Goal: Communication & Community: Participate in discussion

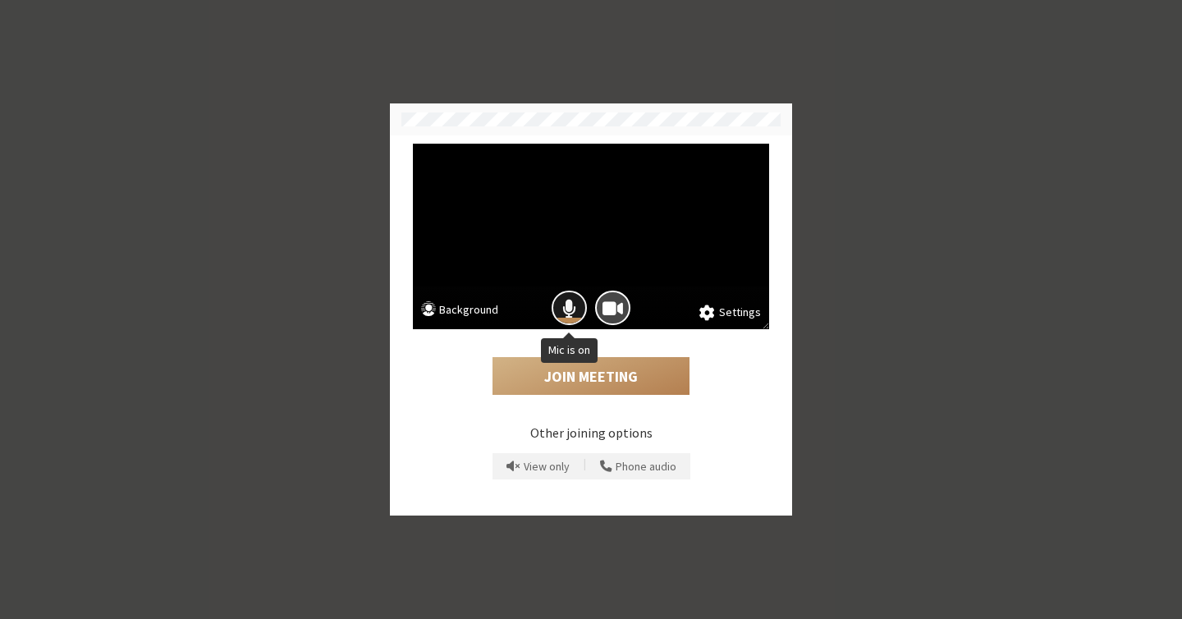
click at [574, 315] on span "Mic is on" at bounding box center [569, 308] width 14 height 22
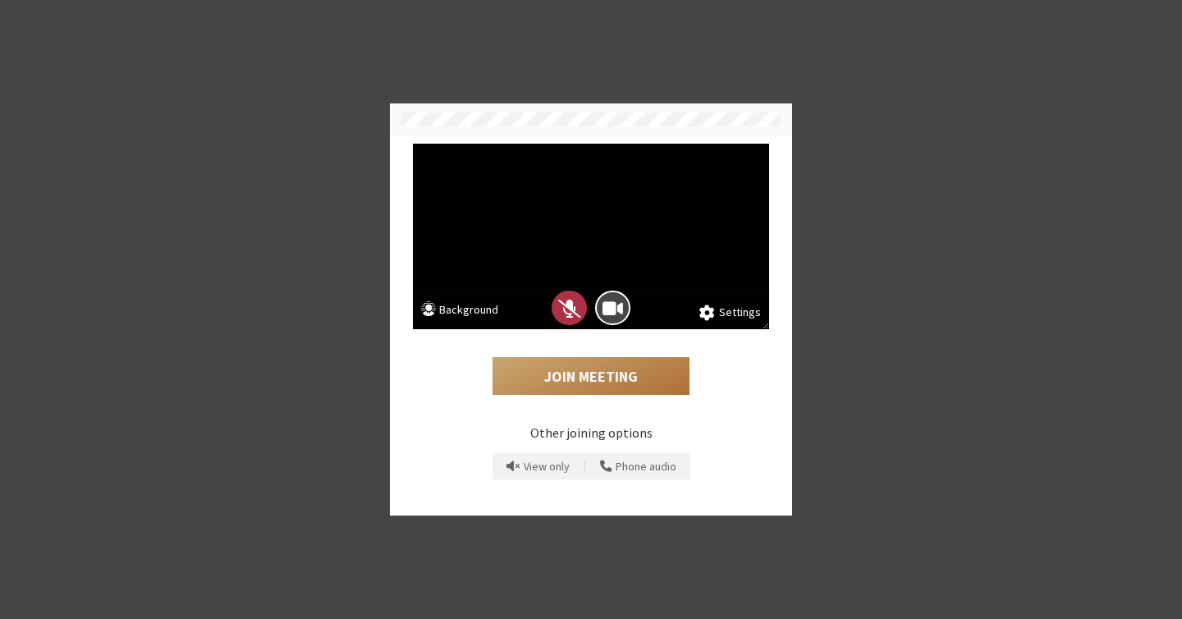
click at [596, 374] on button "Join Meeting" at bounding box center [591, 376] width 197 height 38
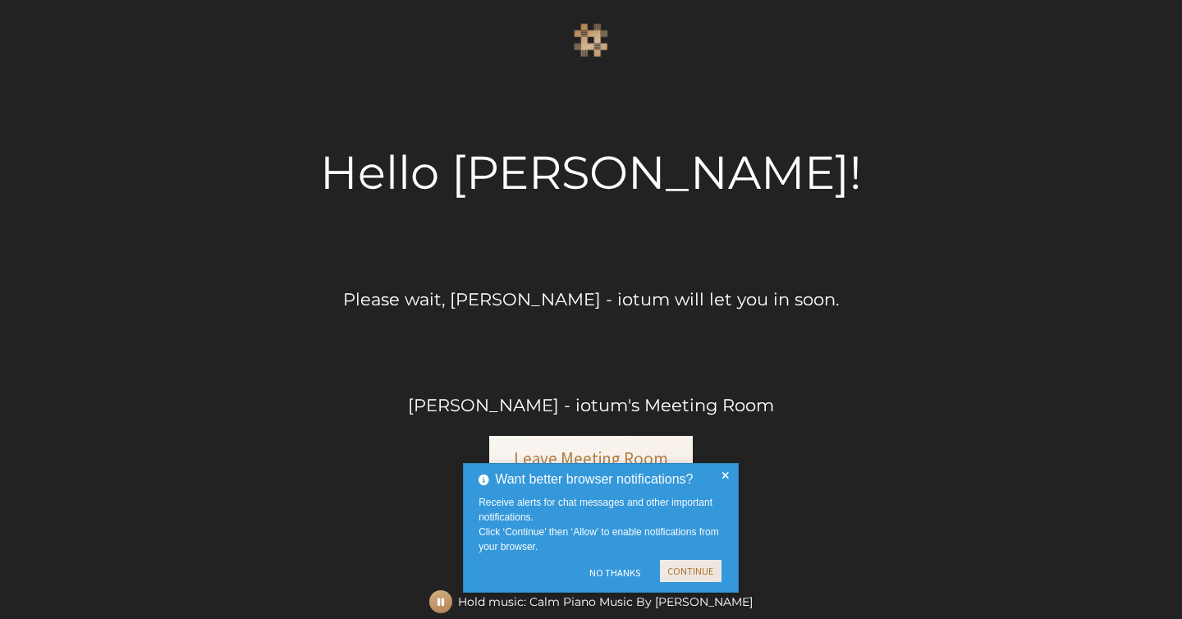
click at [679, 566] on button "Continue" at bounding box center [691, 571] width 62 height 22
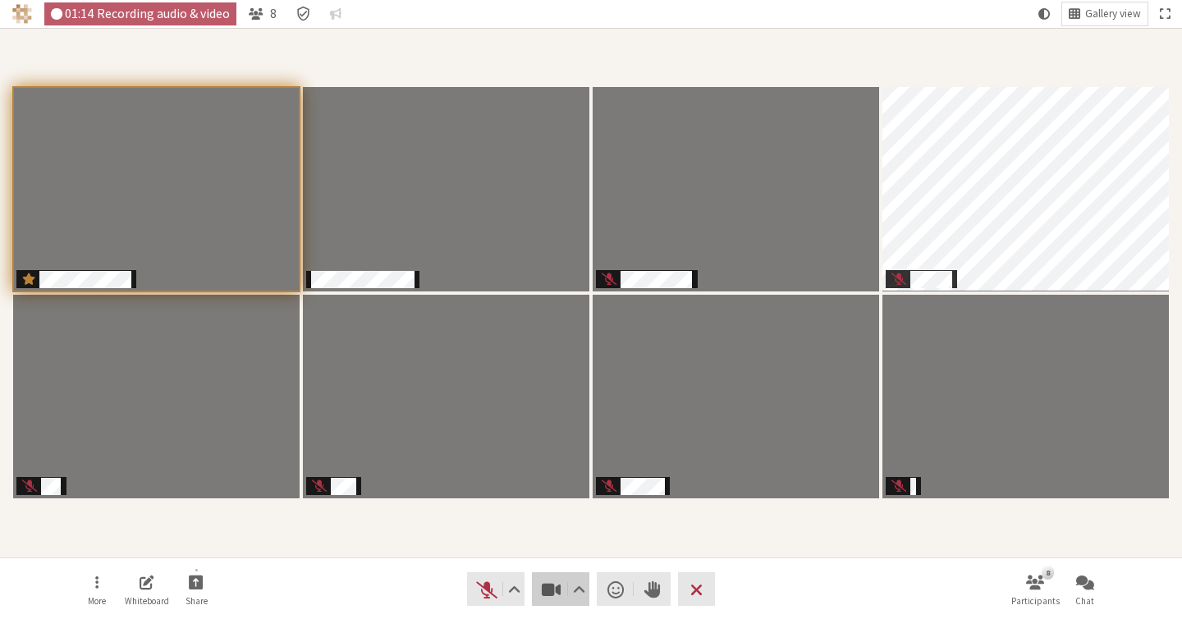
click at [548, 584] on span "Stop video (⌘+Shift+V)" at bounding box center [551, 589] width 23 height 23
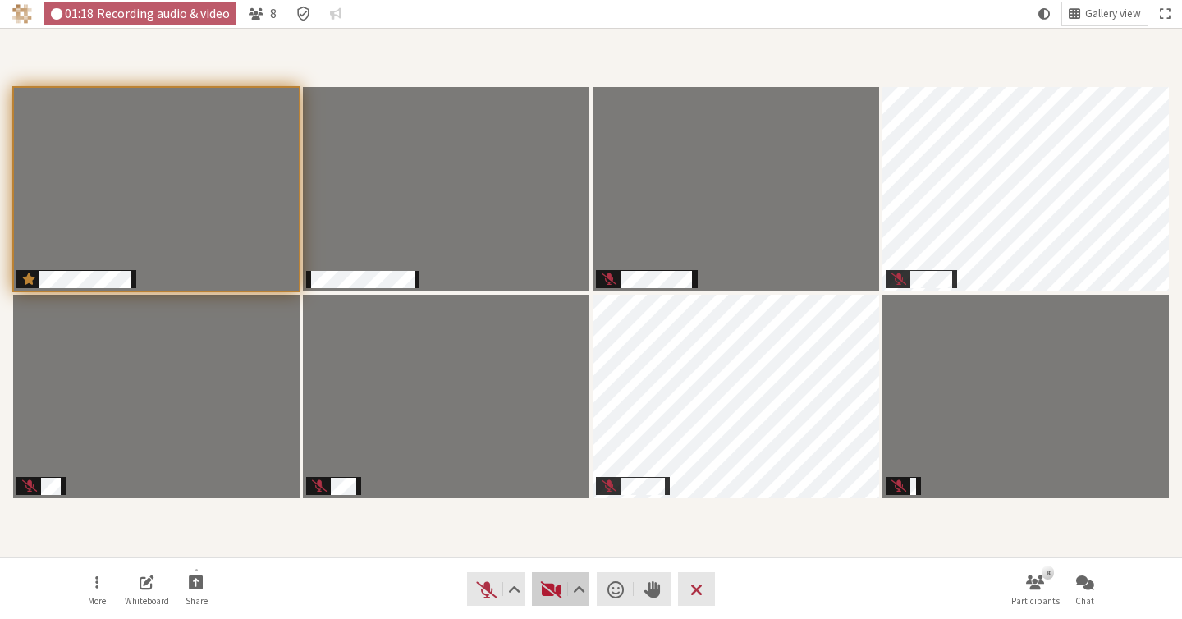
click at [548, 584] on span "Start video (⌘+Shift+V)" at bounding box center [551, 589] width 23 height 23
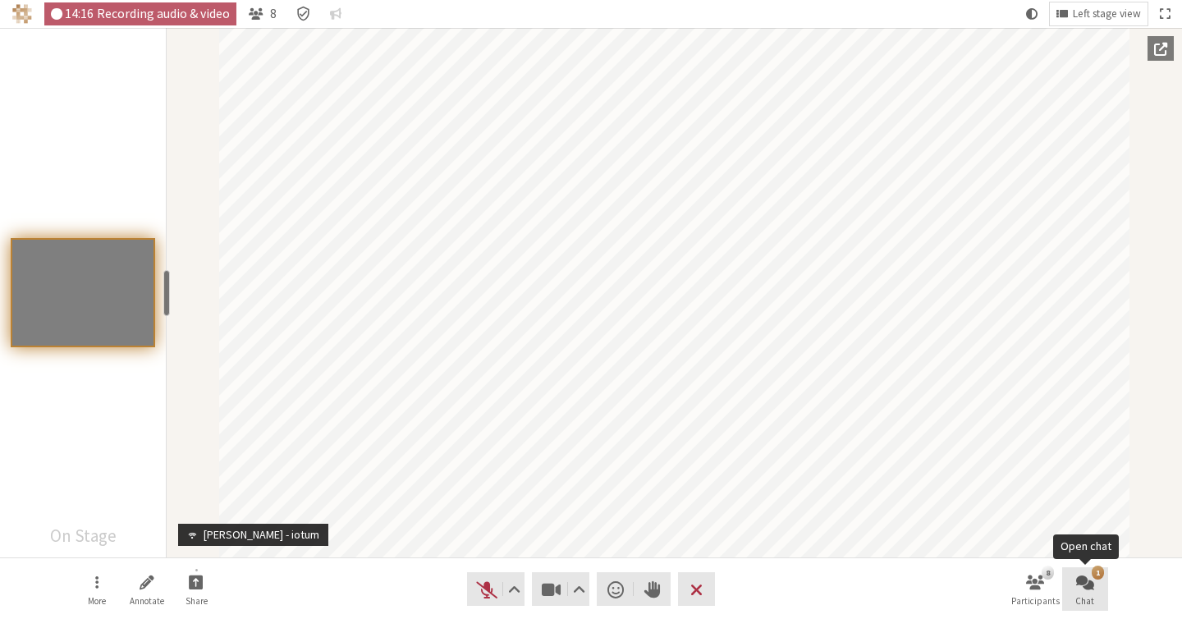
click at [1079, 597] on span "Chat" at bounding box center [1084, 601] width 19 height 10
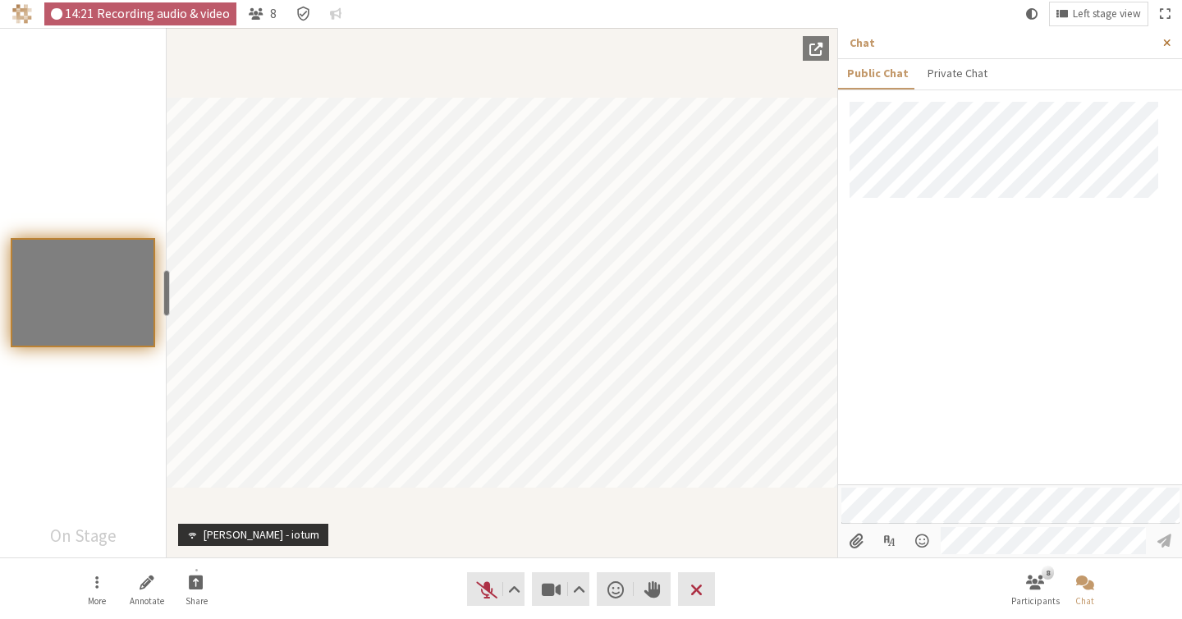
click at [1172, 39] on button "Close sidebar" at bounding box center [1167, 43] width 30 height 30
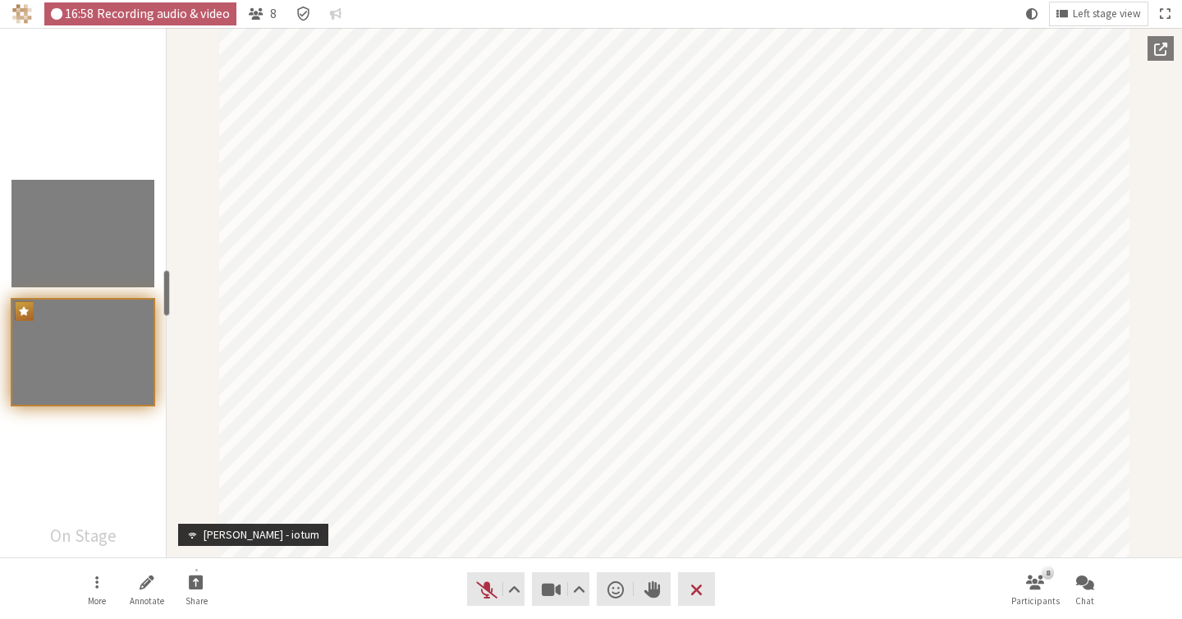
click at [1166, 54] on span "Popout into another window" at bounding box center [1160, 48] width 13 height 15
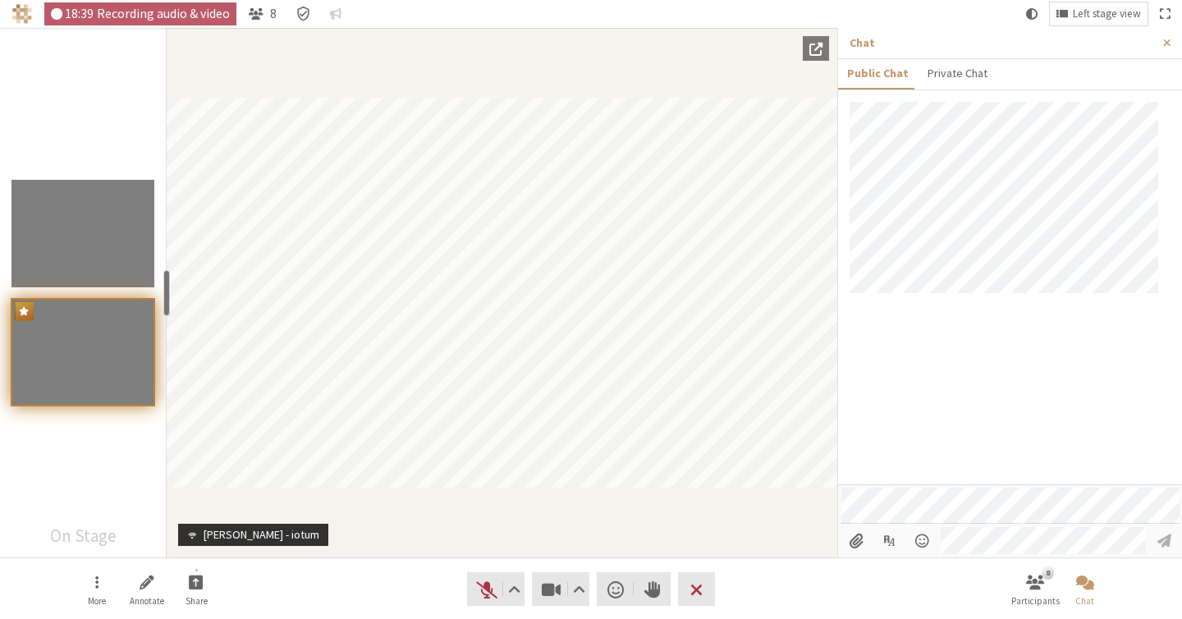
click at [992, 320] on div at bounding box center [1010, 293] width 344 height 383
click at [1040, 305] on div at bounding box center [1010, 293] width 344 height 383
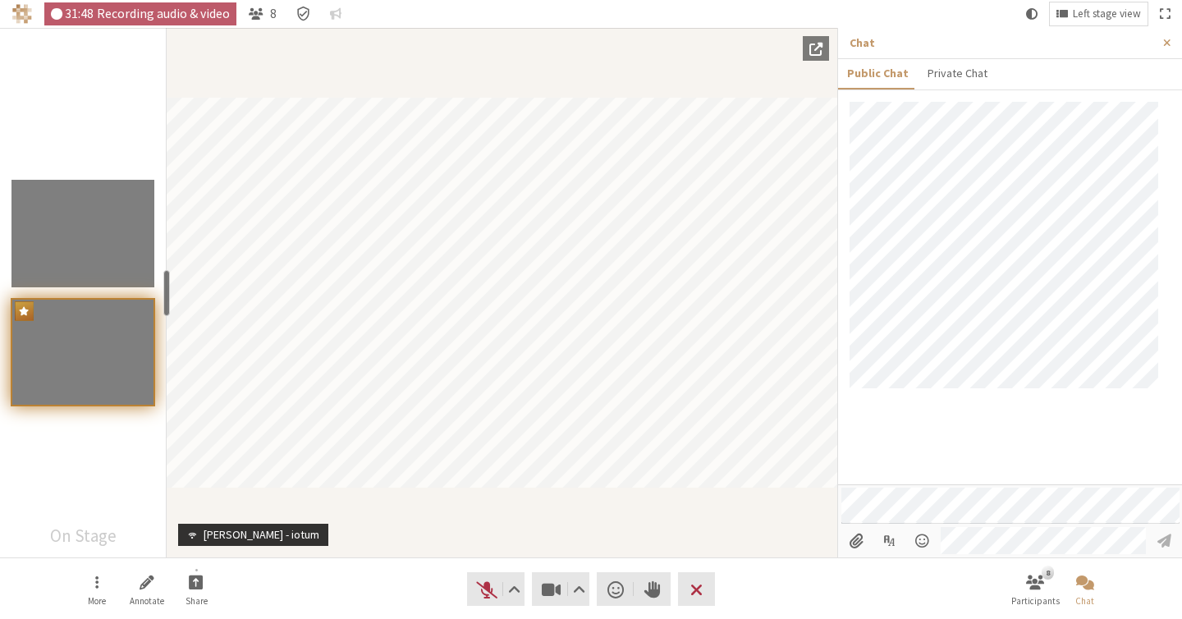
click at [73, 496] on div "Participants" at bounding box center [83, 292] width 166 height 529
click at [824, 47] on button "Popout into another window" at bounding box center [816, 48] width 26 height 25
click at [818, 57] on button "Popout into another window" at bounding box center [816, 48] width 26 height 25
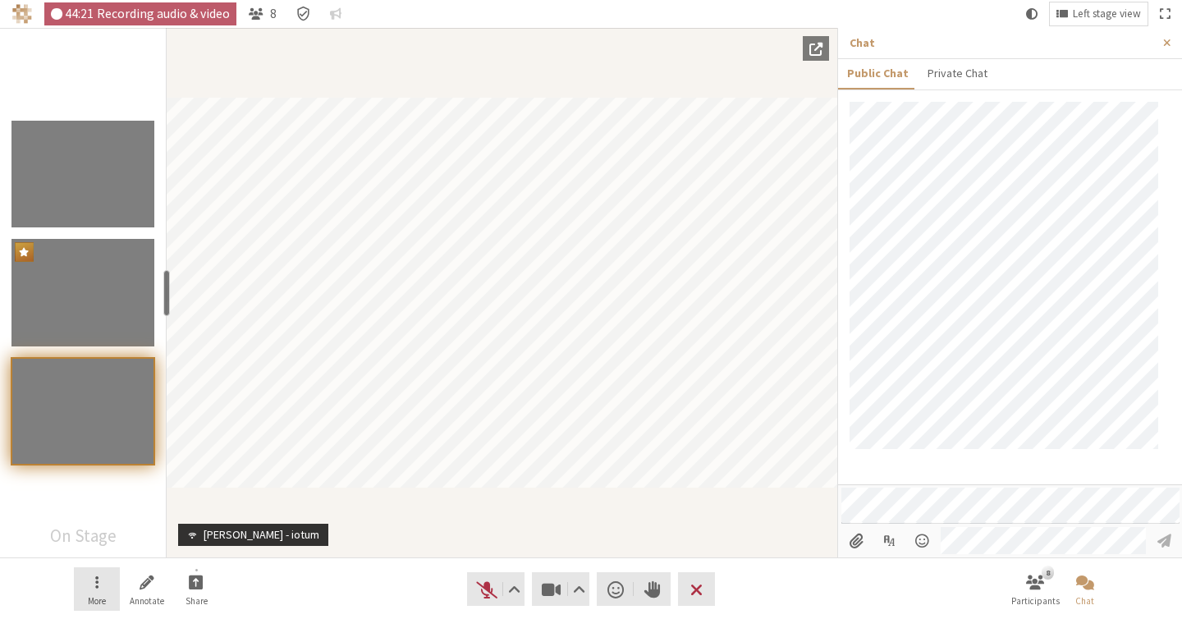
click at [111, 585] on button "More" at bounding box center [97, 589] width 46 height 44
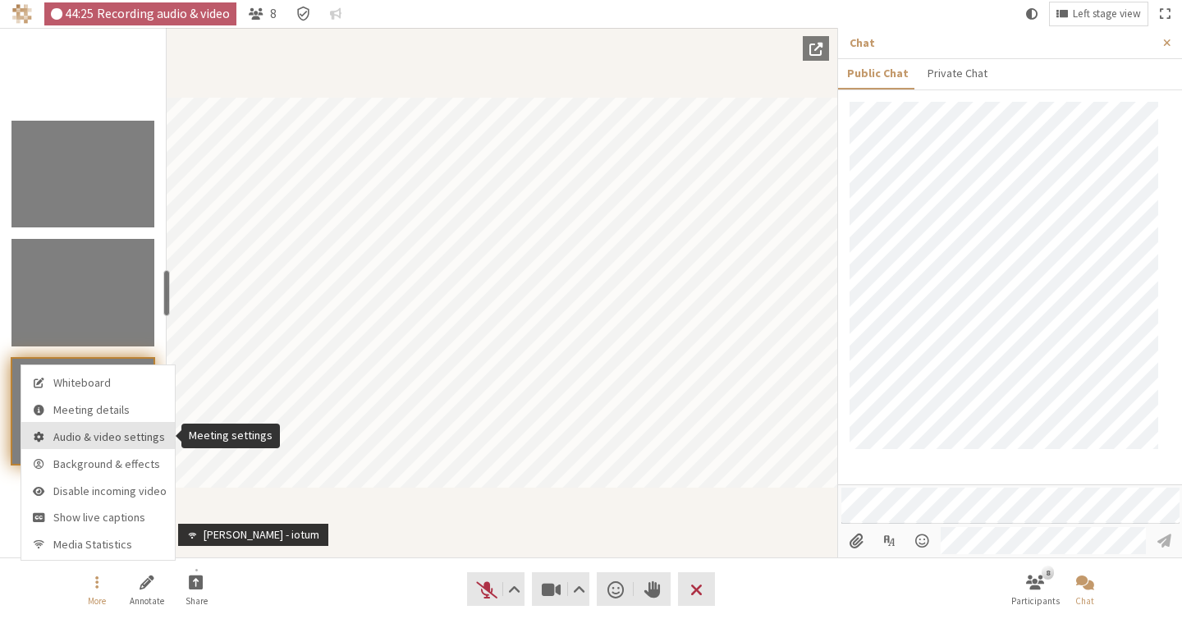
click at [125, 431] on span "Audio & video settings" at bounding box center [109, 437] width 113 height 12
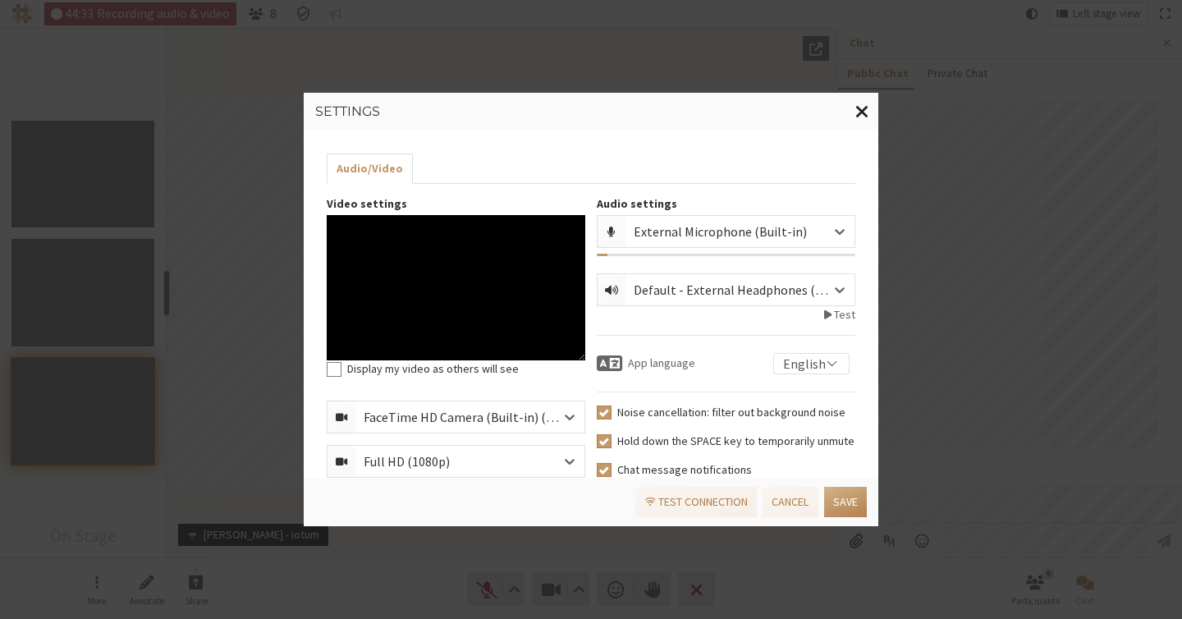
click at [855, 111] on span "Close modal" at bounding box center [862, 111] width 14 height 21
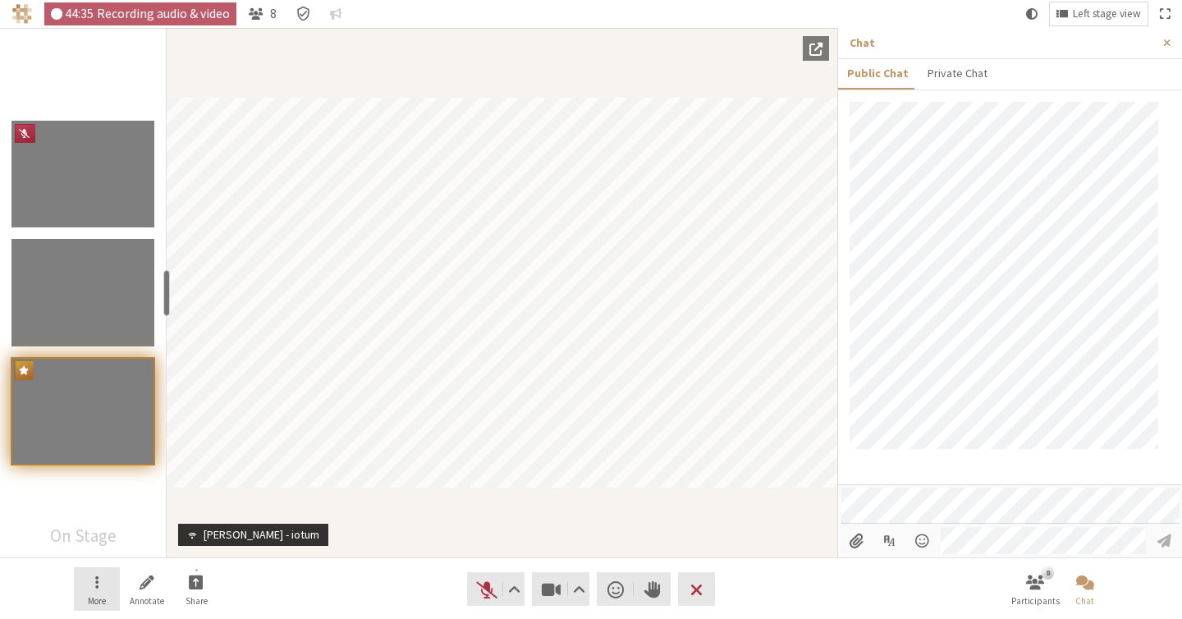
click at [100, 596] on span "More" at bounding box center [97, 601] width 18 height 10
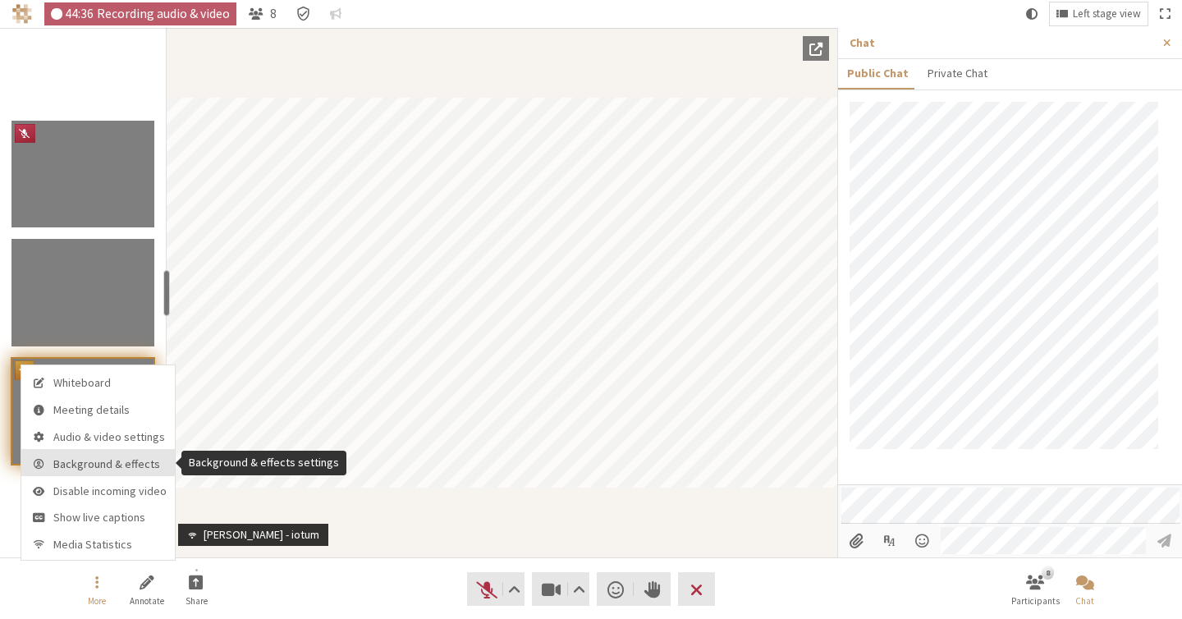
scroll to position [71, 0]
click at [102, 459] on span "Background & effects" at bounding box center [109, 464] width 113 height 12
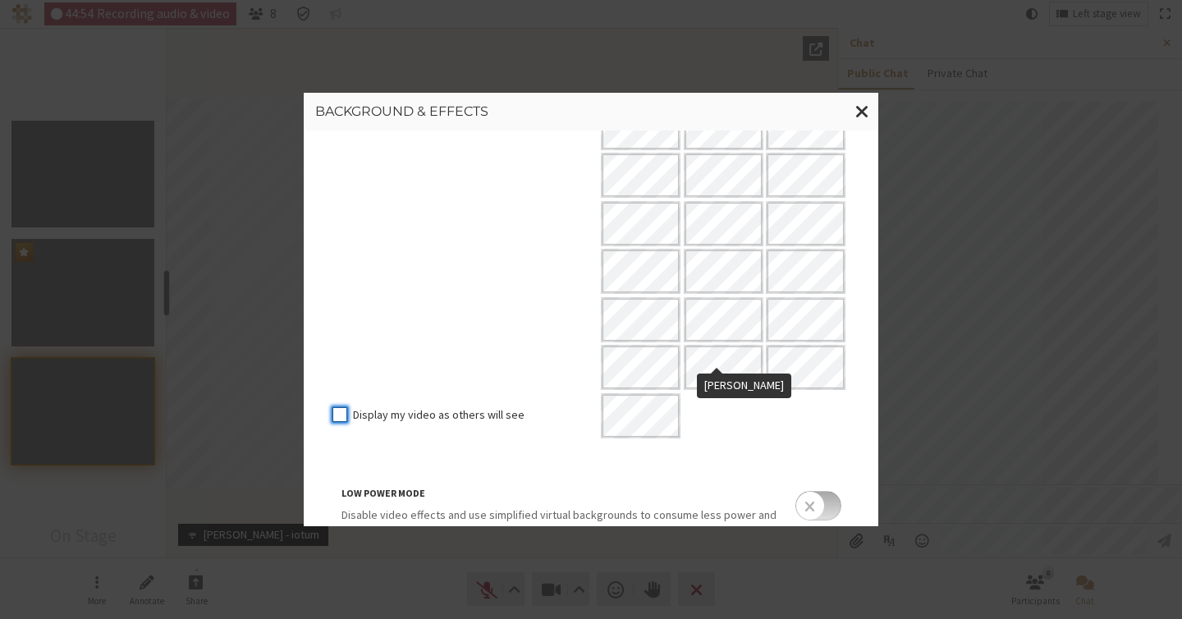
scroll to position [218, 0]
click at [859, 108] on span "Close modal" at bounding box center [862, 111] width 14 height 21
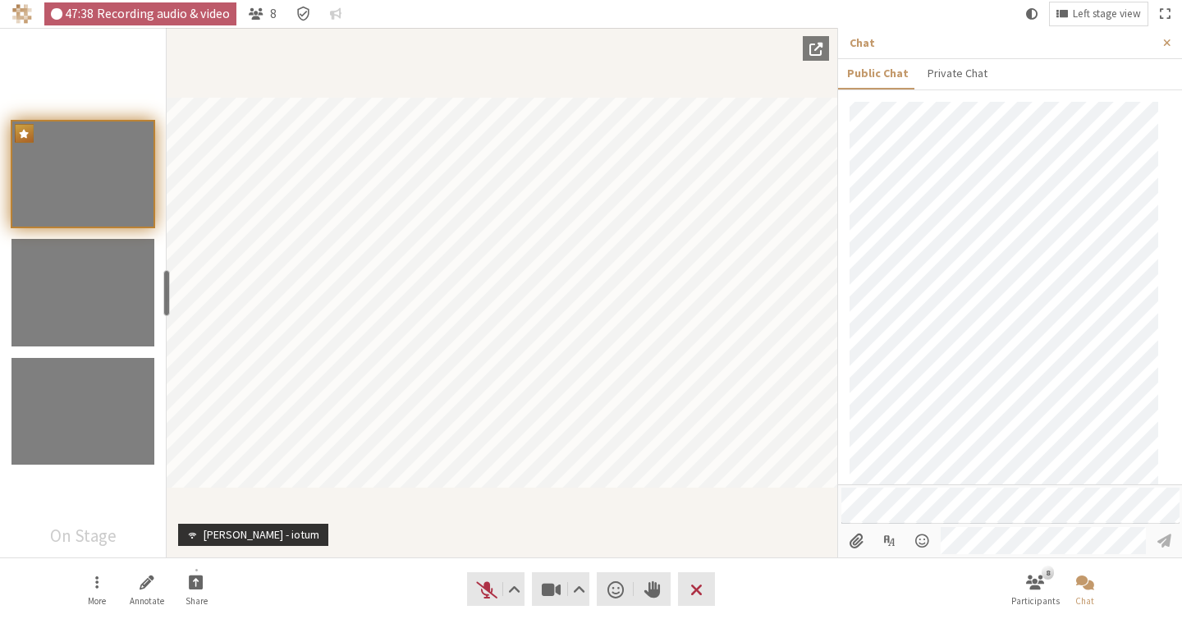
scroll to position [311, 0]
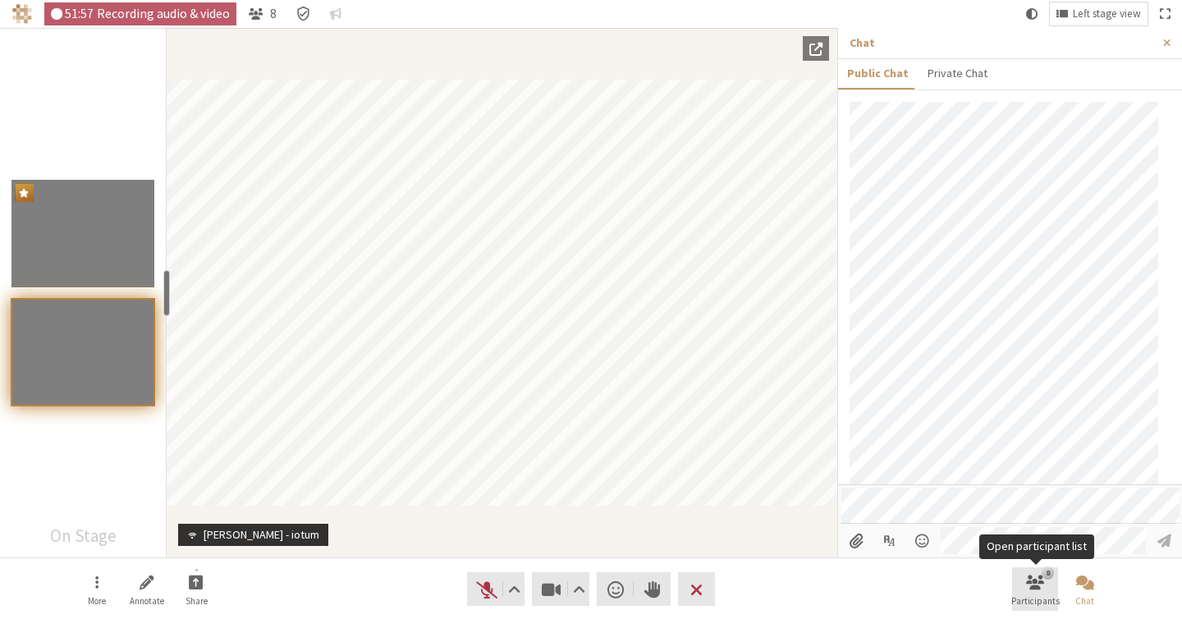
click at [1043, 589] on span "Open participant list" at bounding box center [1035, 581] width 18 height 19
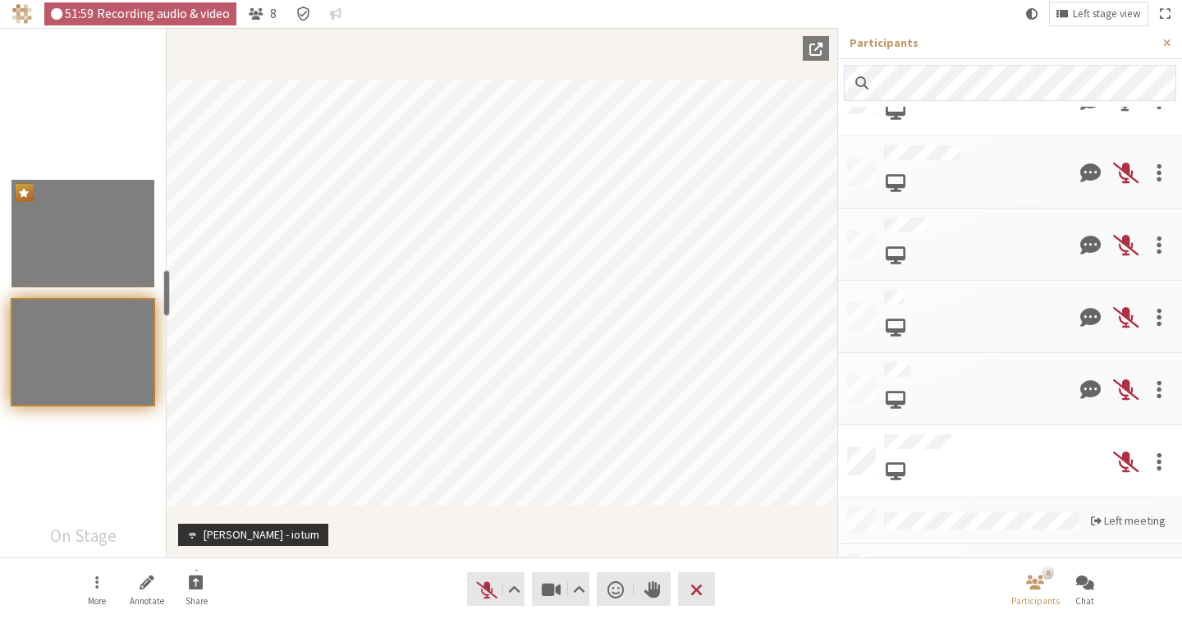
scroll to position [108, 0]
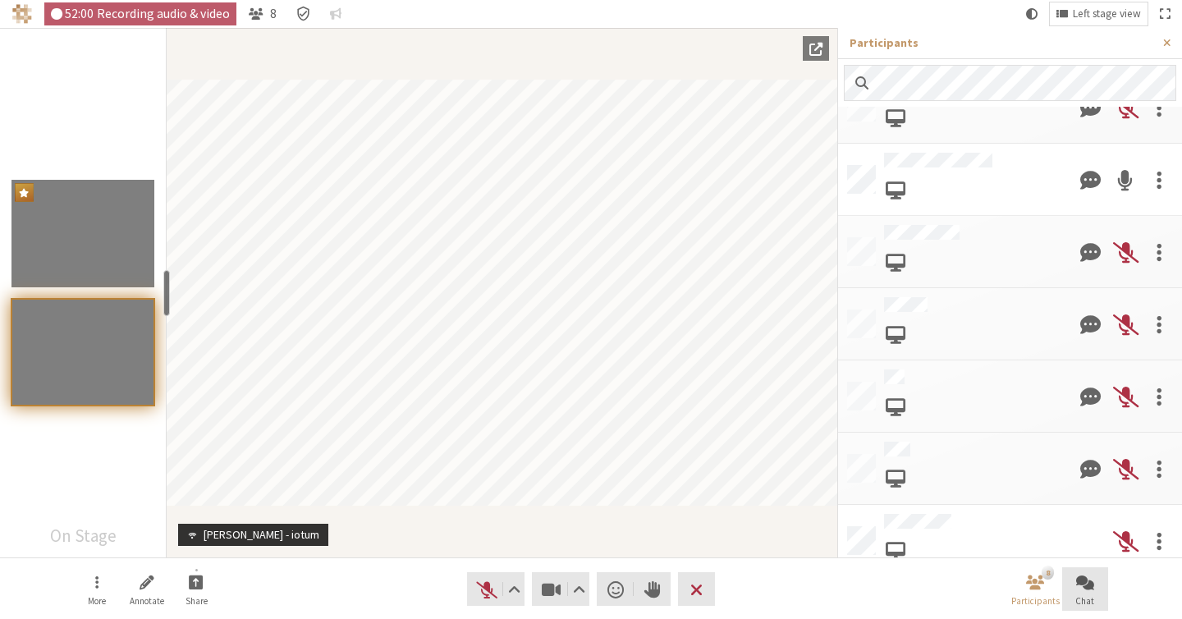
click at [1079, 598] on span "Chat" at bounding box center [1084, 601] width 19 height 10
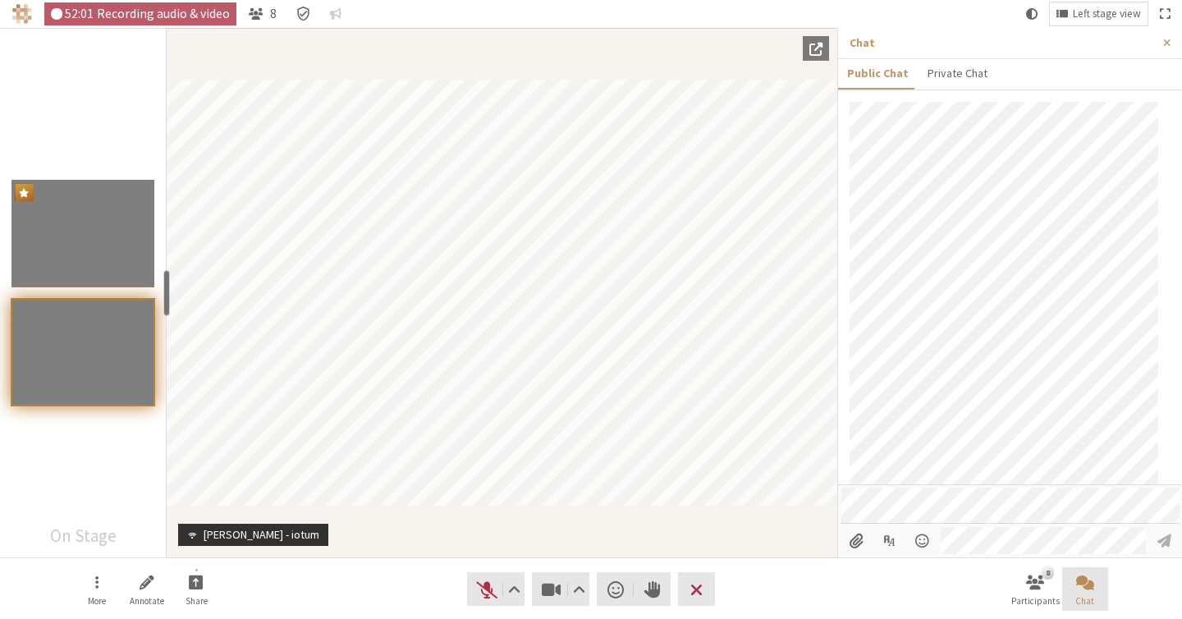
scroll to position [311, 0]
click at [1047, 593] on button "8 Participants" at bounding box center [1035, 589] width 46 height 44
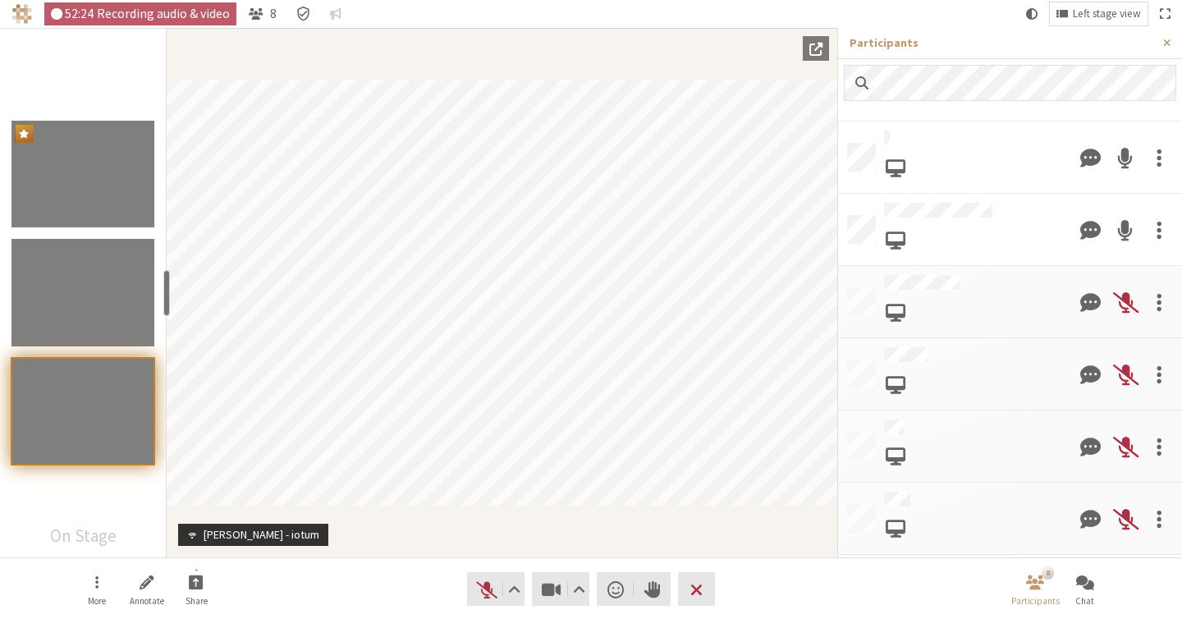
scroll to position [80, 0]
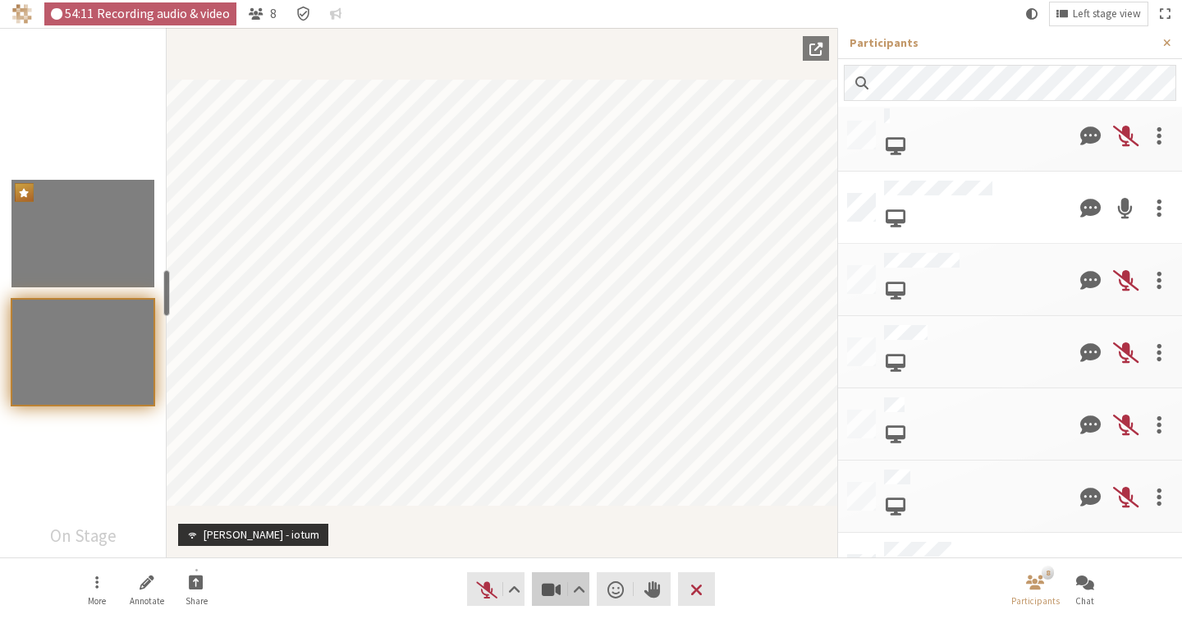
click at [557, 581] on span "Stop video (⌘+Shift+V)" at bounding box center [551, 589] width 23 height 23
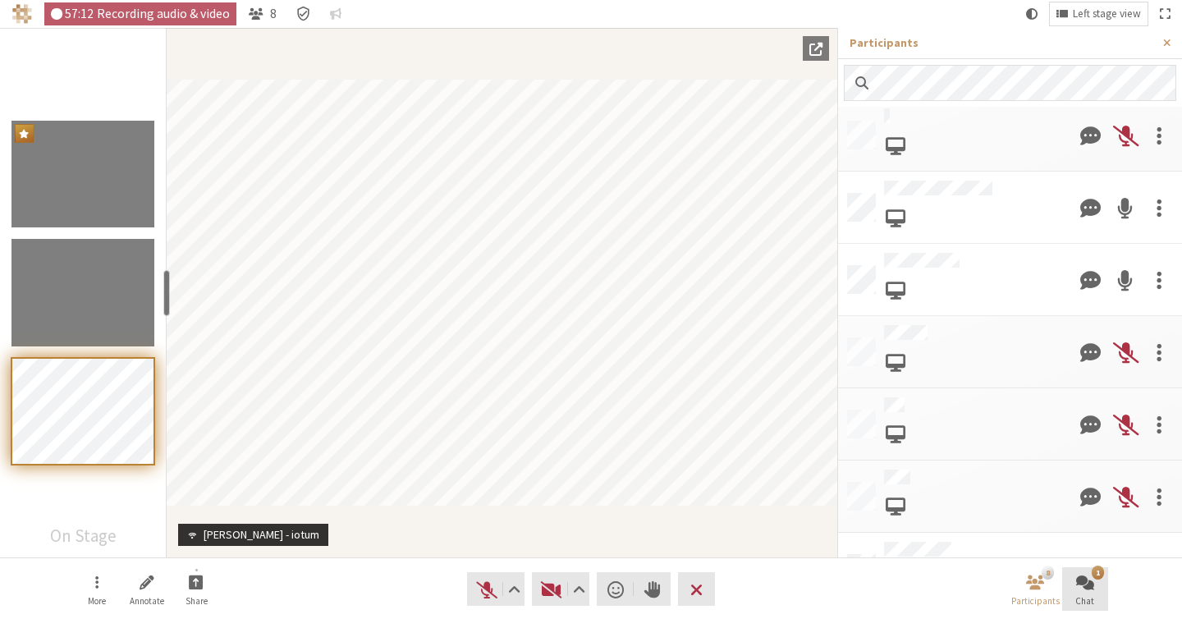
click at [1082, 596] on span "Chat" at bounding box center [1084, 601] width 19 height 10
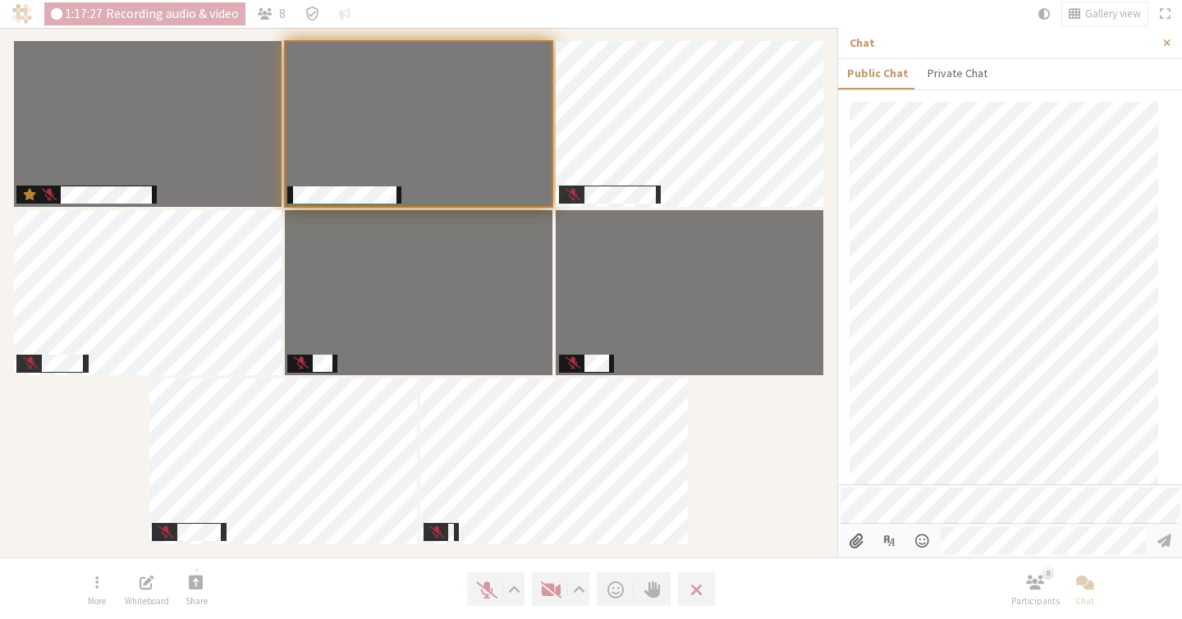
scroll to position [950, 0]
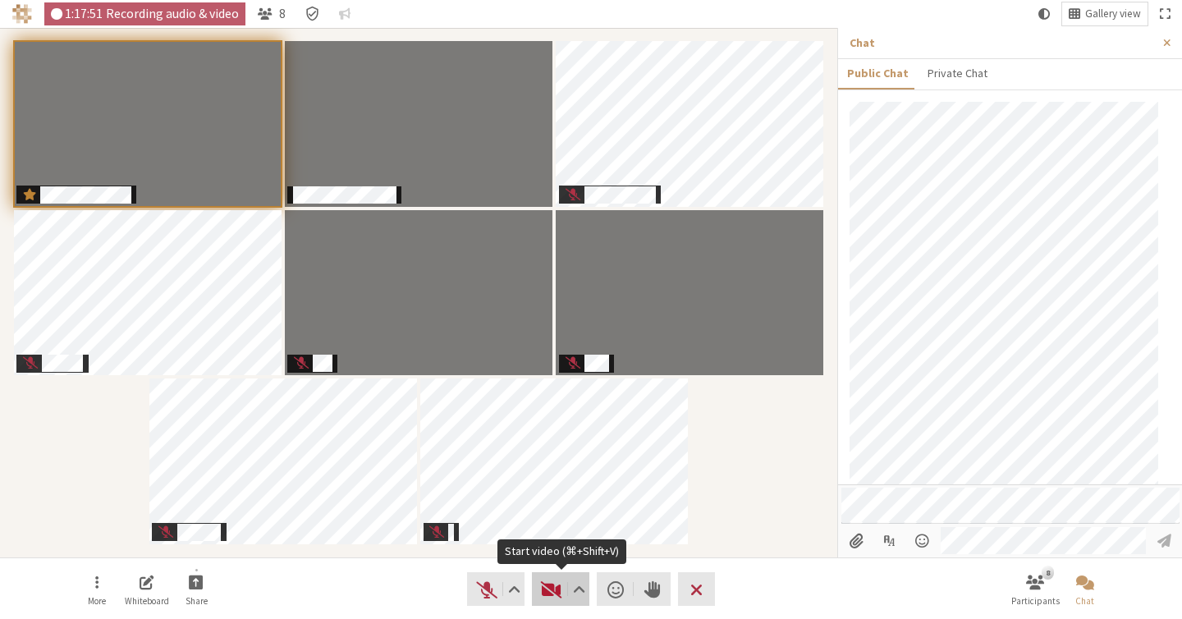
click at [548, 596] on span "Start video (⌘+Shift+V)" at bounding box center [551, 589] width 23 height 23
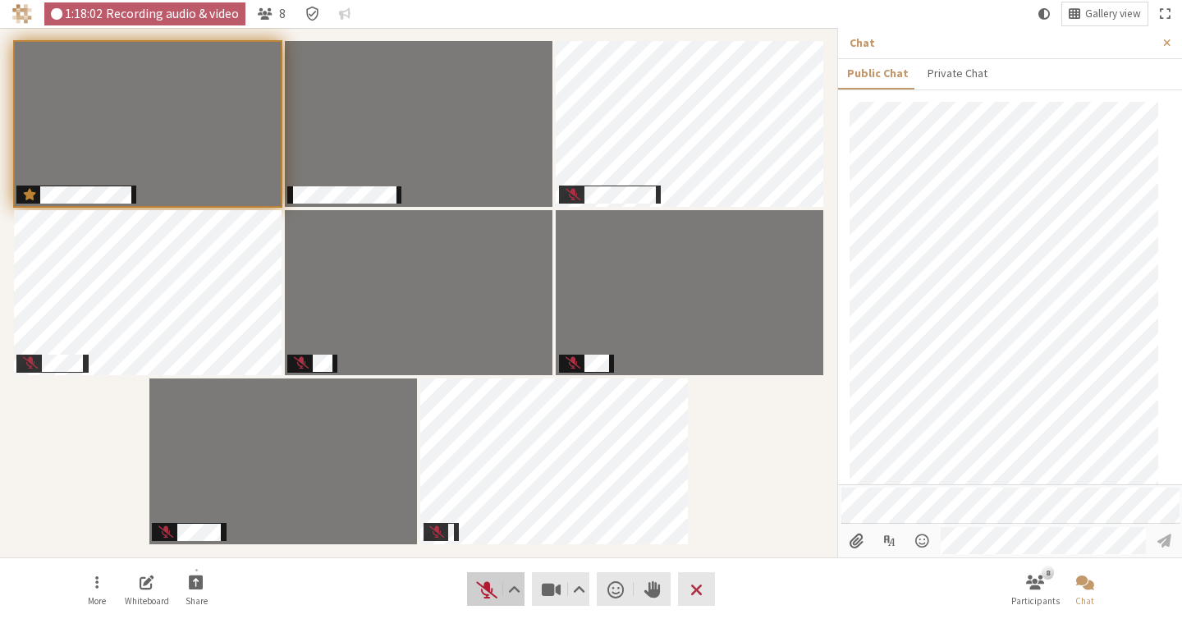
click at [478, 585] on span "Unmute (⌘+Shift+A)" at bounding box center [486, 589] width 23 height 23
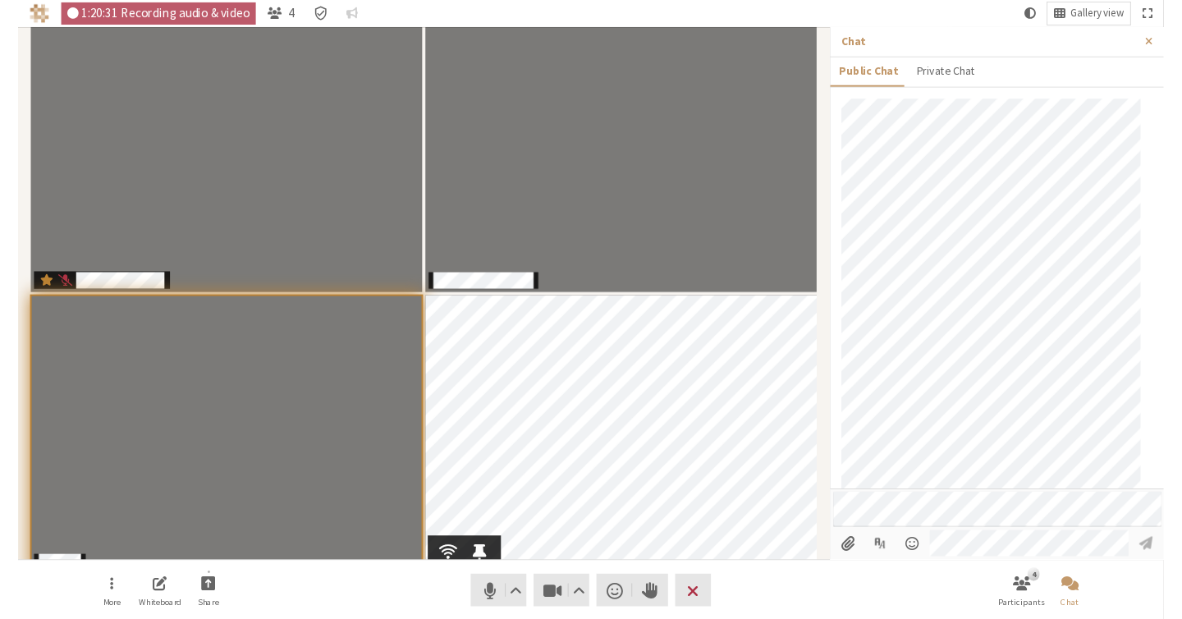
scroll to position [930, 0]
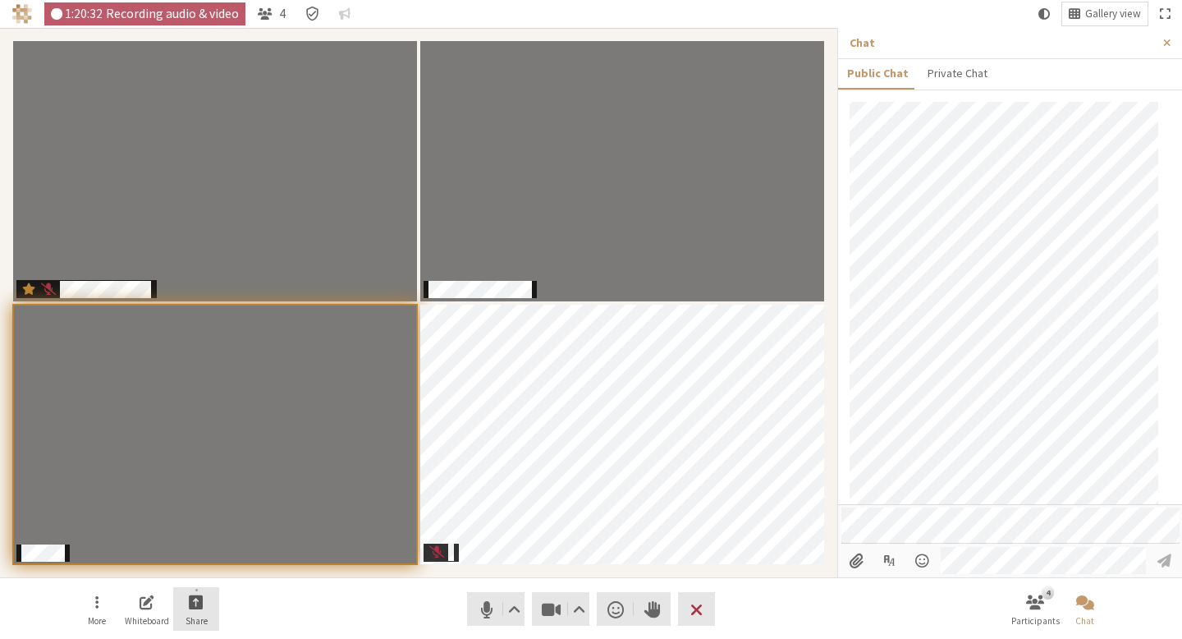
click at [200, 610] on span "Start sharing" at bounding box center [196, 601] width 15 height 19
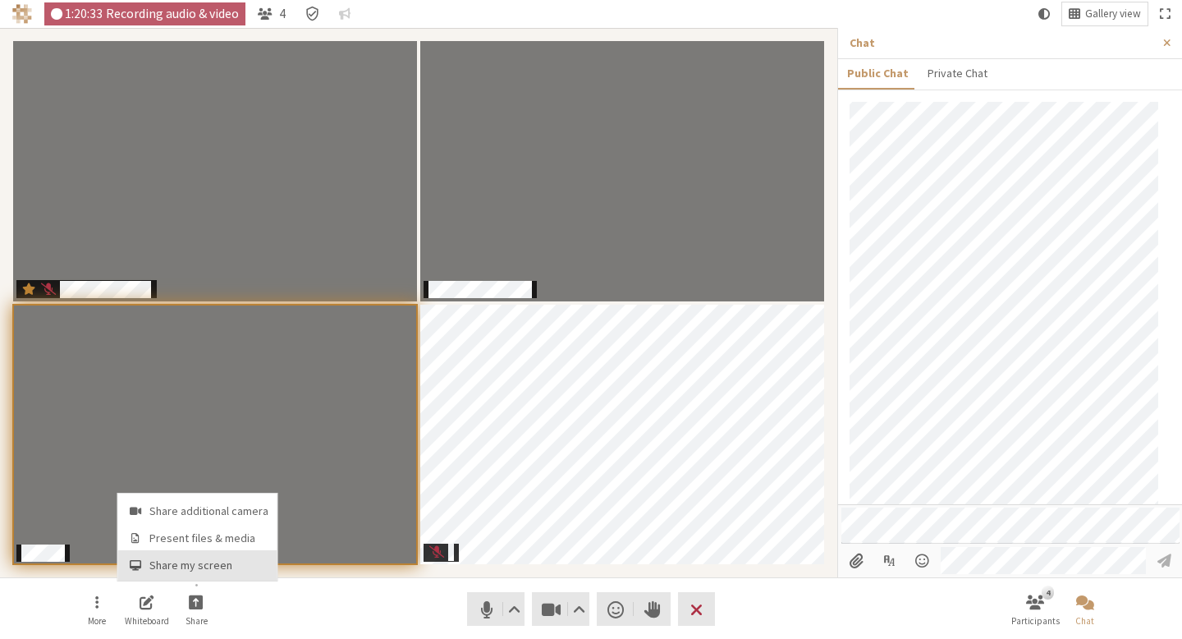
click at [190, 557] on button "Share my screen" at bounding box center [197, 565] width 159 height 30
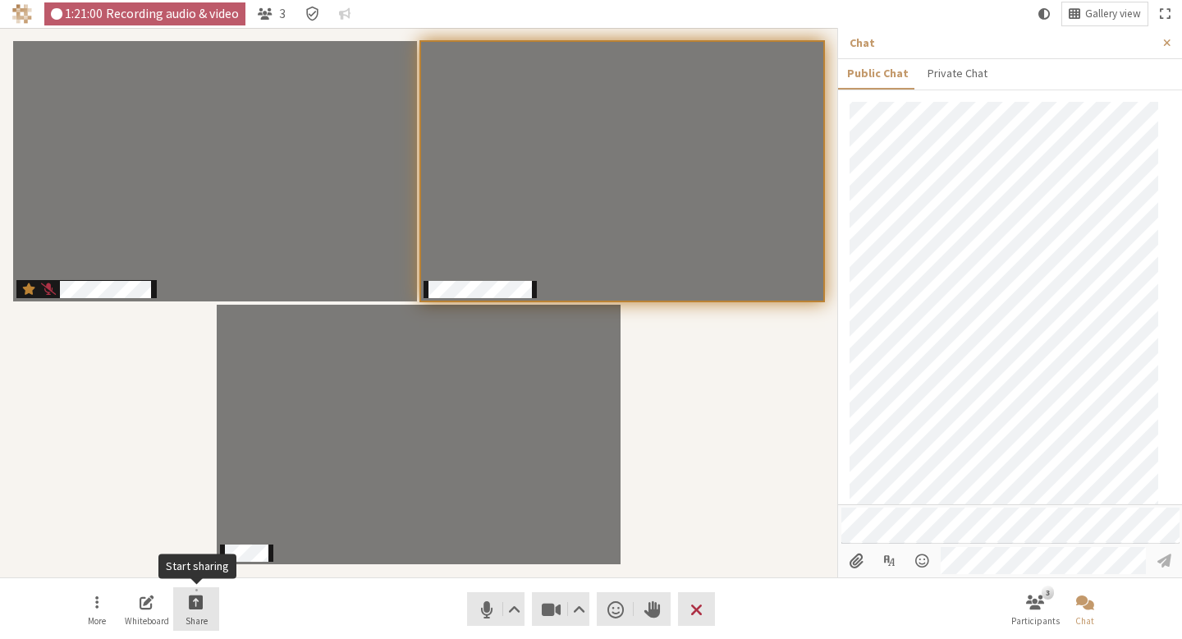
click at [204, 607] on button "Share" at bounding box center [196, 609] width 46 height 44
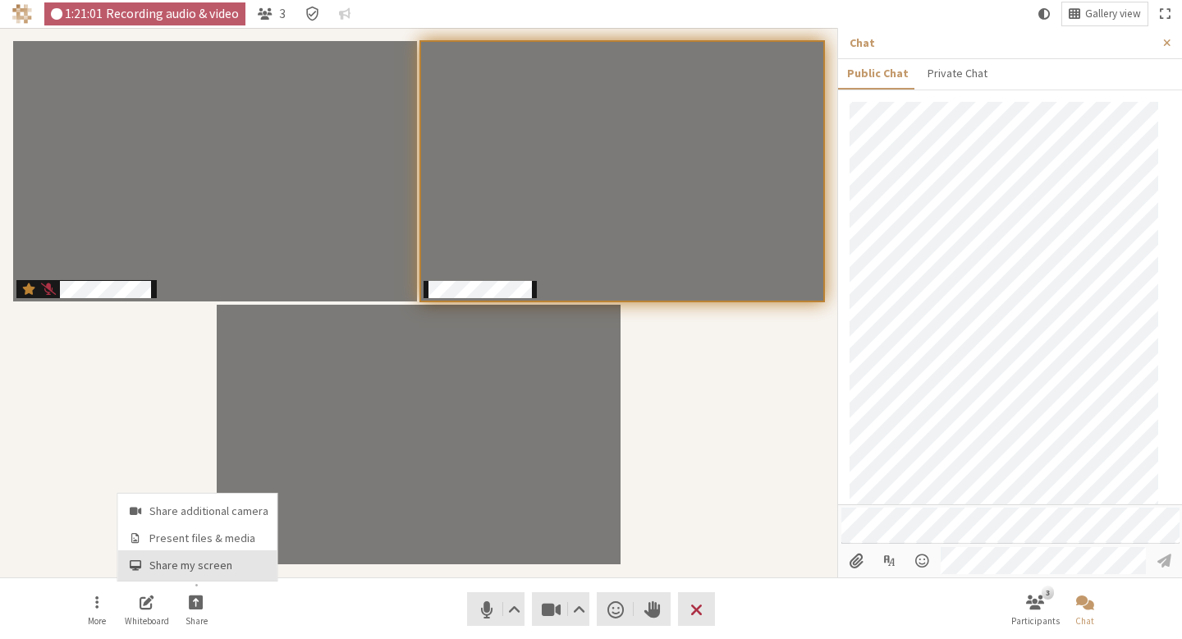
click at [193, 570] on span "Share my screen" at bounding box center [208, 565] width 119 height 12
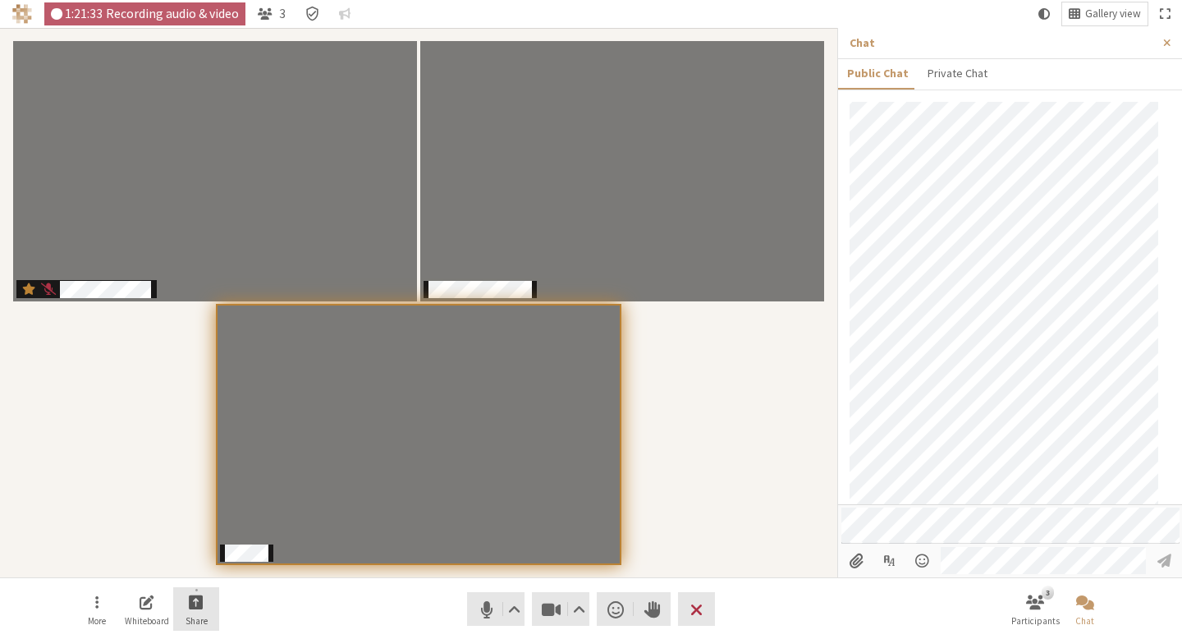
click at [196, 597] on span "Start sharing" at bounding box center [196, 601] width 15 height 19
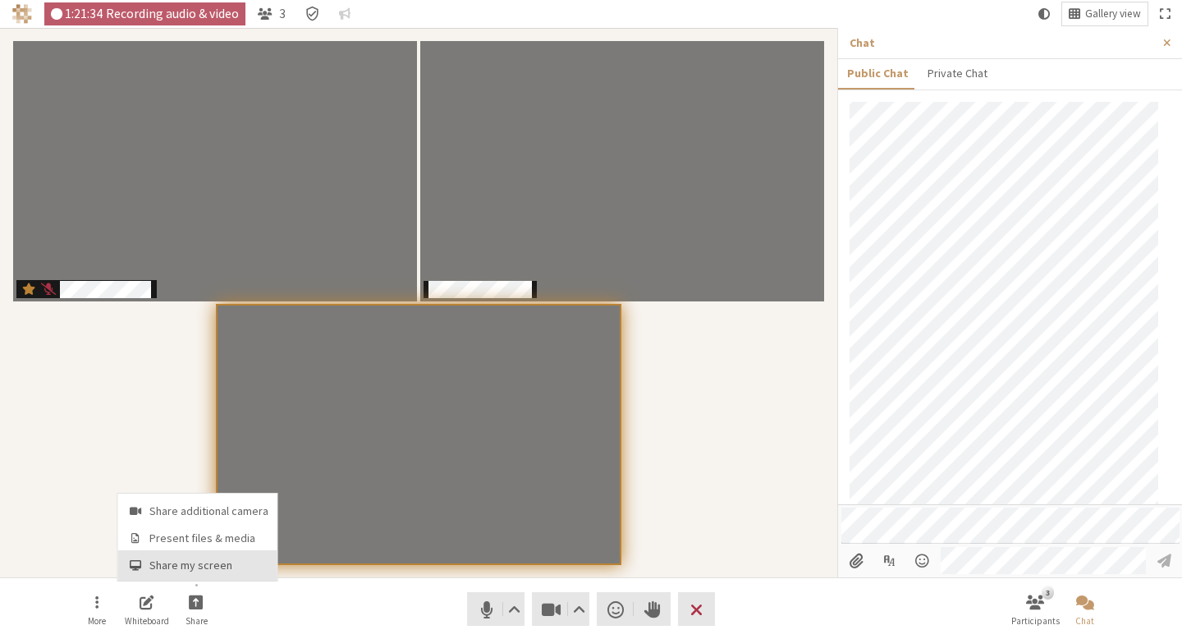
click at [160, 575] on button "Share my screen" at bounding box center [197, 565] width 159 height 30
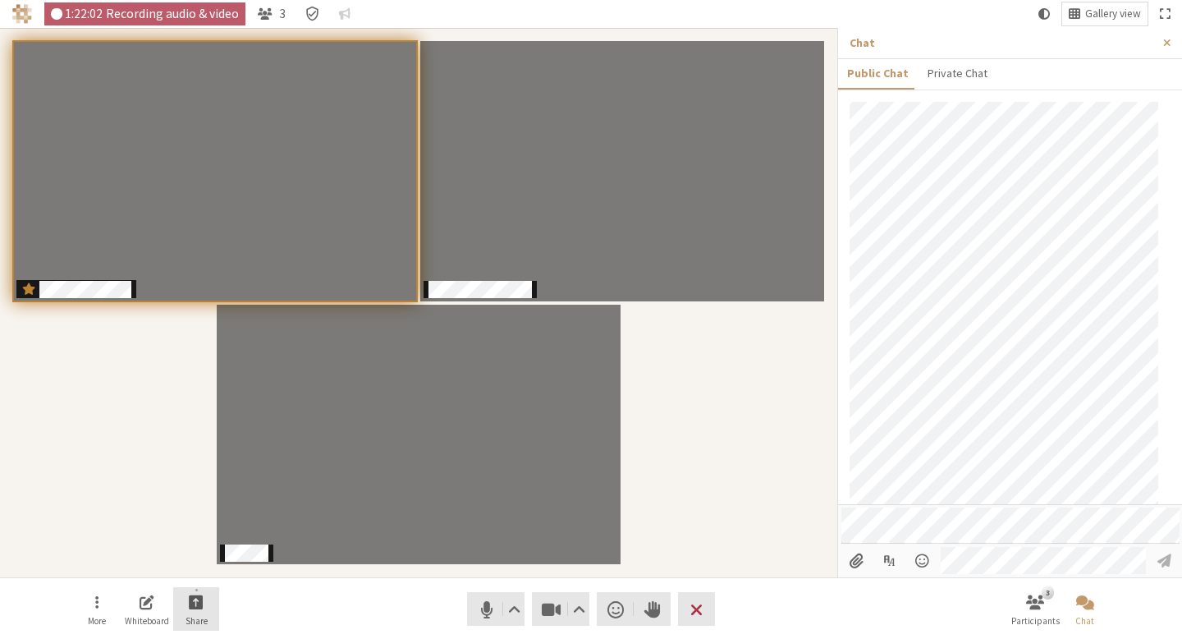
click at [208, 610] on button "Share" at bounding box center [196, 609] width 46 height 44
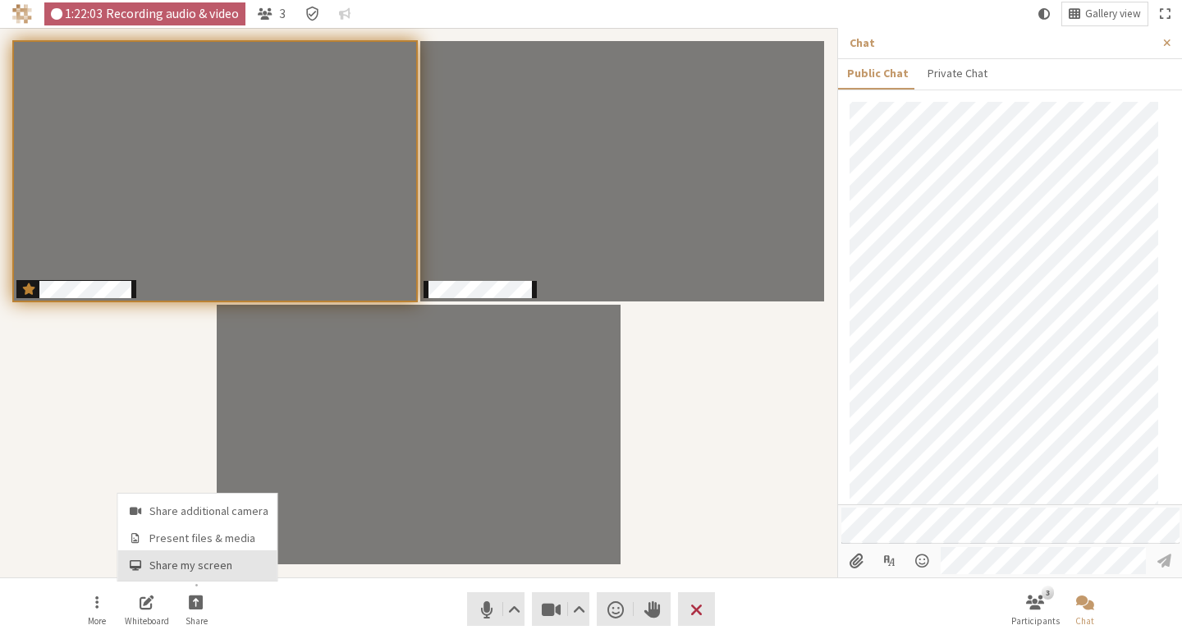
click at [222, 557] on button "Share my screen" at bounding box center [197, 565] width 159 height 30
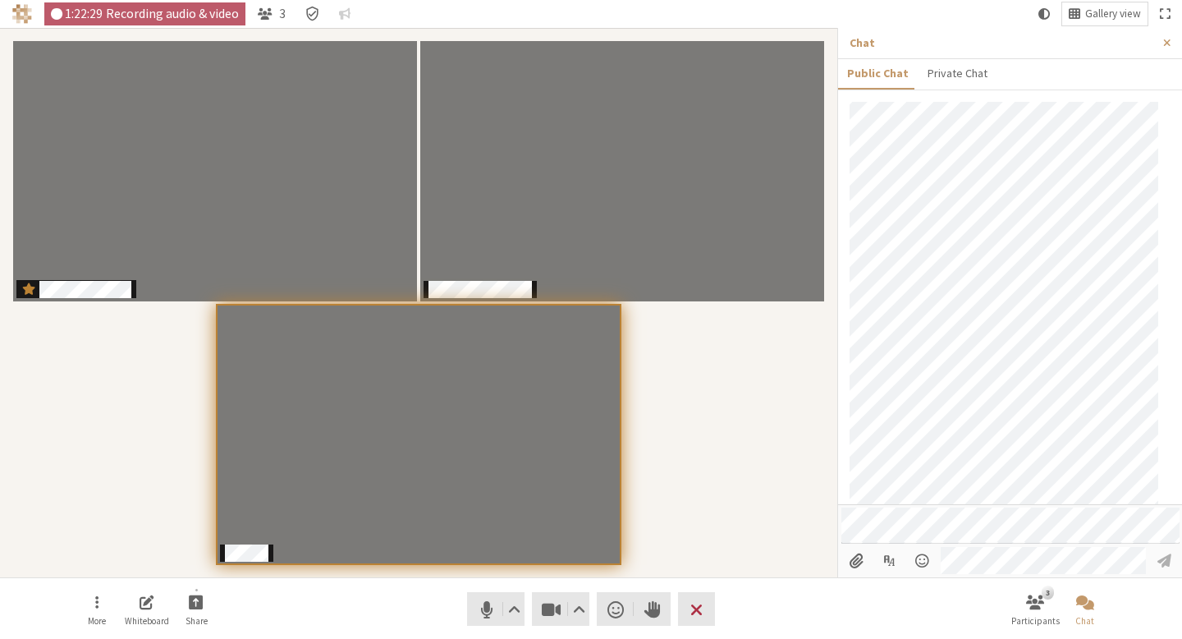
click at [745, 423] on div "Participants" at bounding box center [418, 302] width 814 height 526
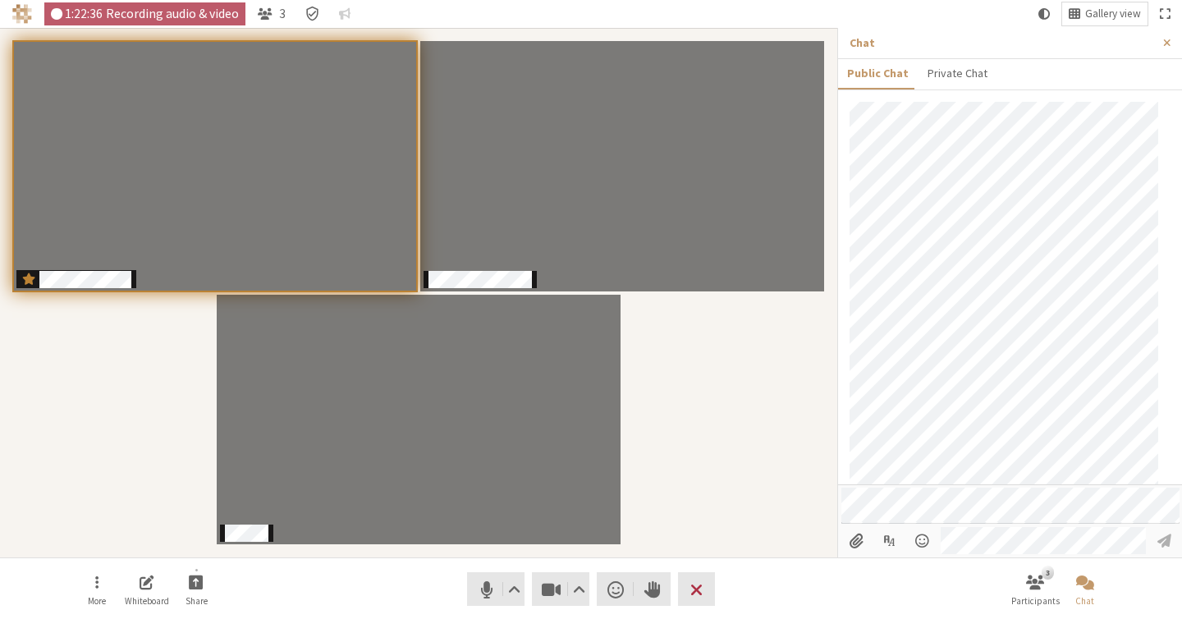
scroll to position [331, 0]
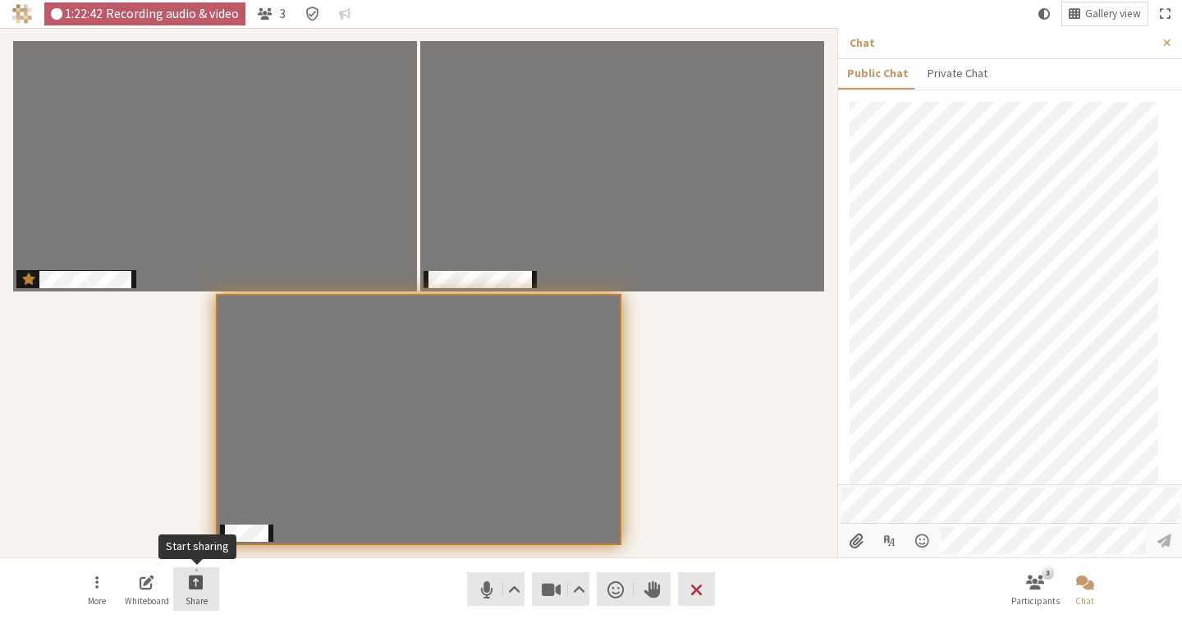
click at [195, 593] on button "Share" at bounding box center [196, 589] width 46 height 44
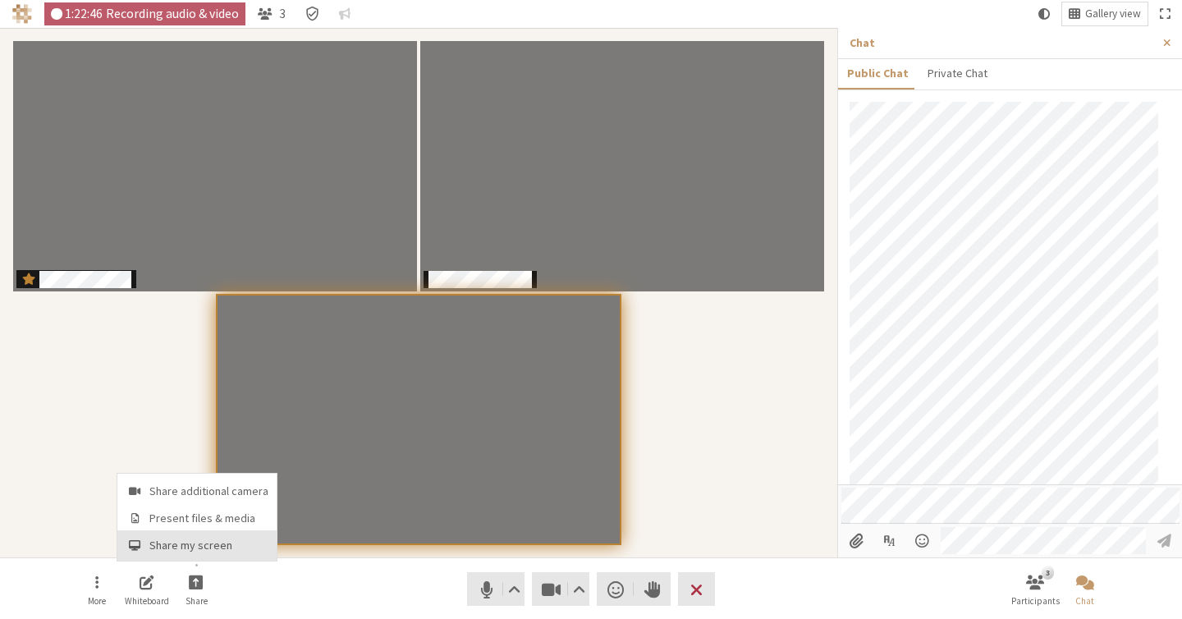
click at [213, 543] on span "Share my screen" at bounding box center [208, 545] width 119 height 12
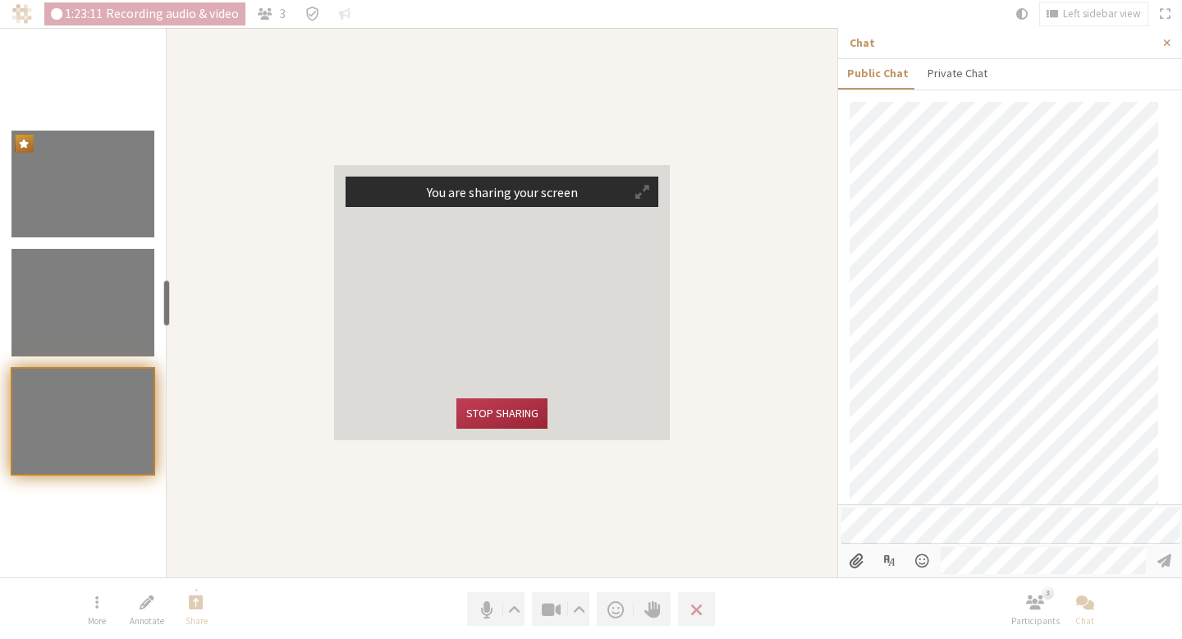
scroll to position [930, 0]
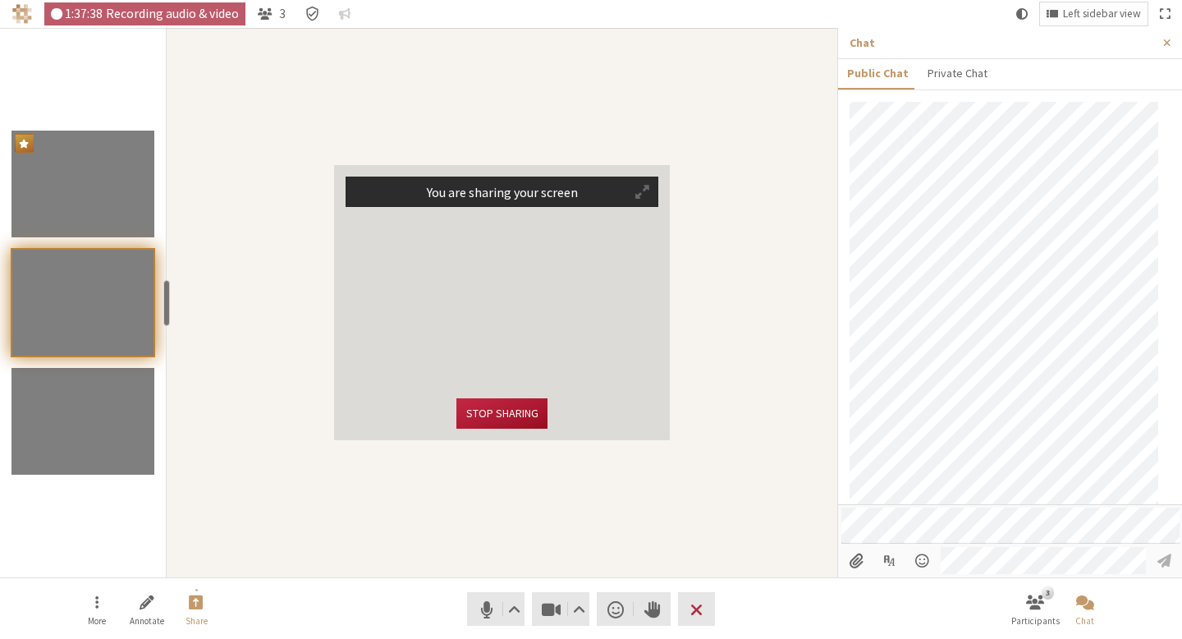
click at [523, 415] on button "Stop sharing" at bounding box center [501, 413] width 90 height 30
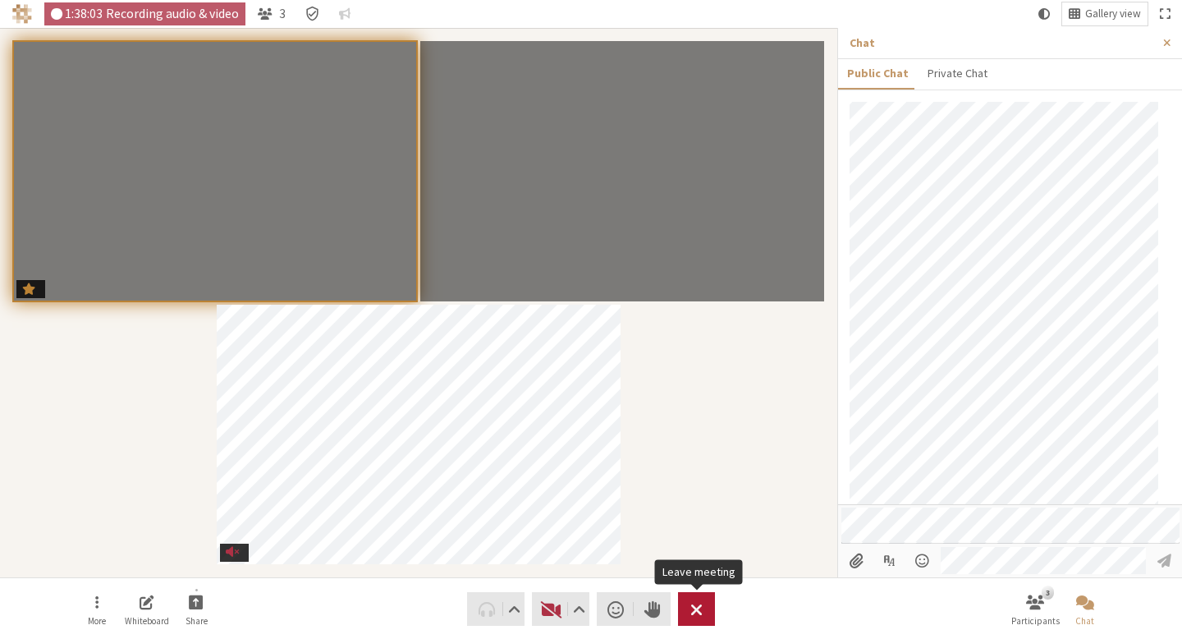
click at [708, 611] on button "Leave" at bounding box center [696, 609] width 37 height 34
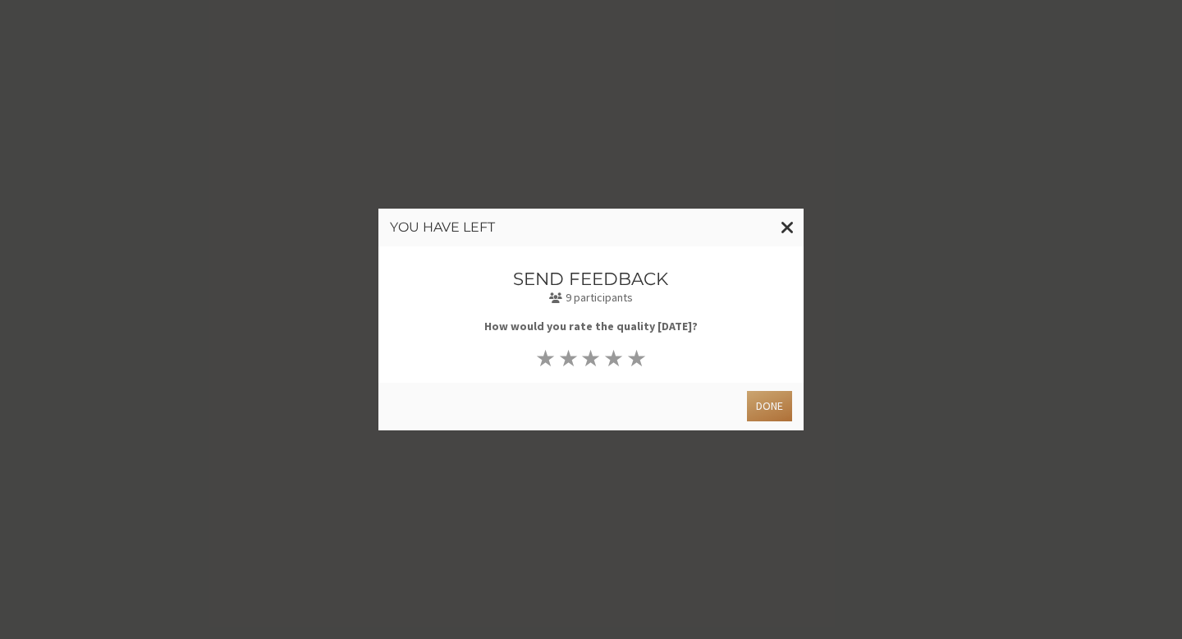
click at [763, 419] on button "Done" at bounding box center [769, 406] width 45 height 30
